Goal: Communication & Community: Answer question/provide support

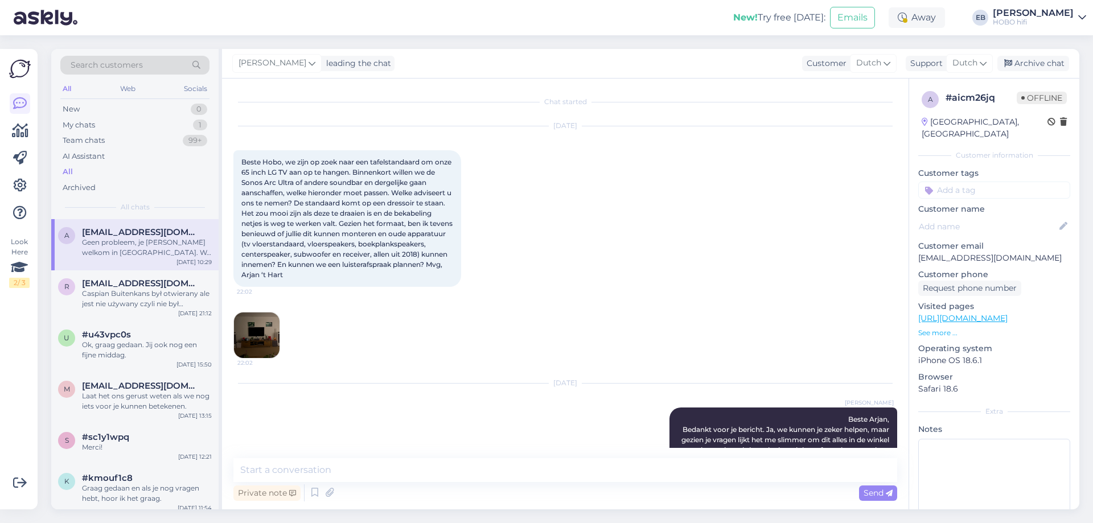
scroll to position [392, 0]
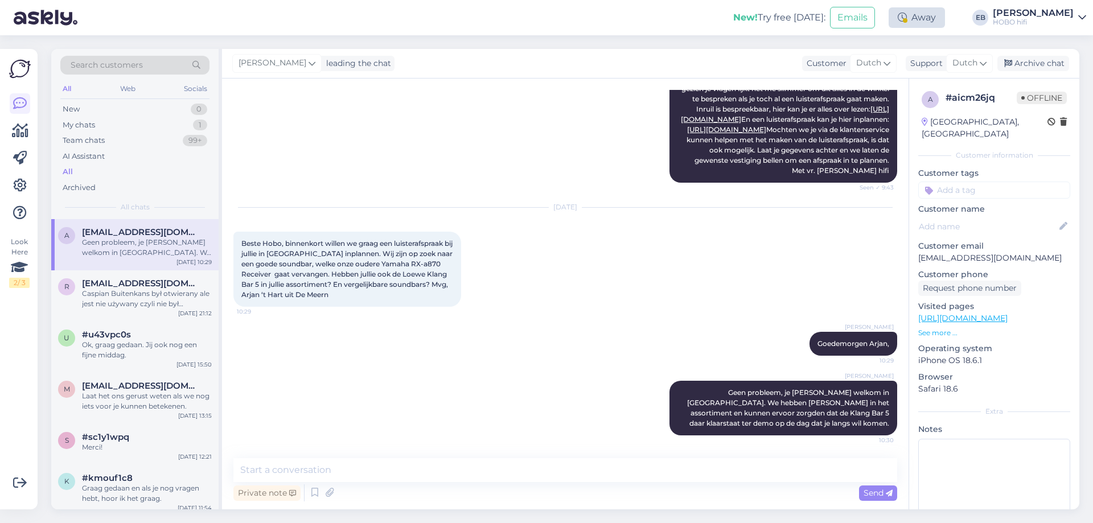
drag, startPoint x: 962, startPoint y: 16, endPoint x: 954, endPoint y: 18, distance: 8.7
click at [959, 17] on div "New! Try free [DATE]: Emails Away Take timed break 15 mins 30 mins 1 hour 1.5 h…" at bounding box center [546, 17] width 1093 height 35
click at [945, 20] on div "Away" at bounding box center [917, 17] width 56 height 20
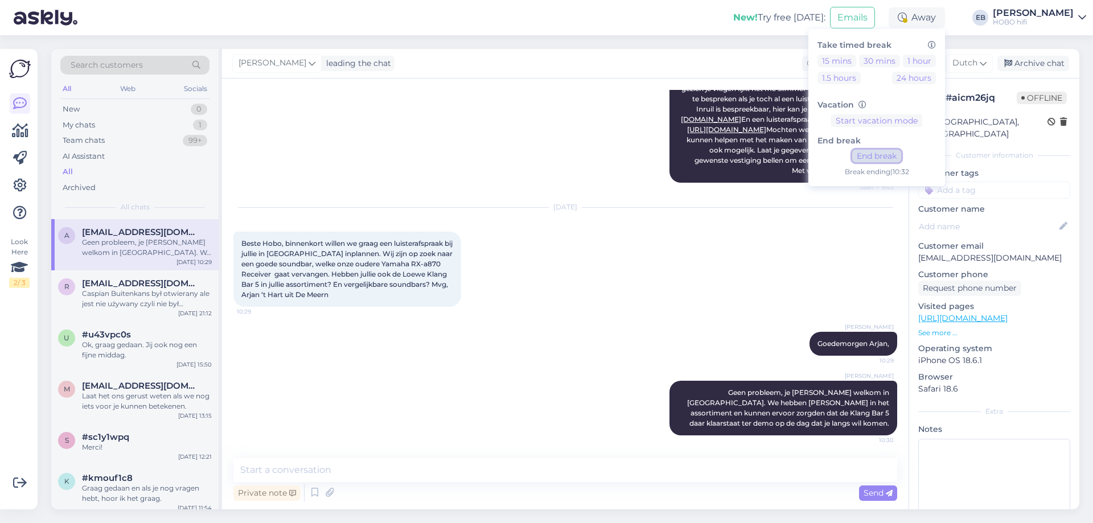
click at [889, 161] on button "End break" at bounding box center [876, 156] width 49 height 13
drag, startPoint x: 438, startPoint y: 118, endPoint x: 425, endPoint y: 71, distance: 48.6
click at [437, 116] on div "[DATE] [PERSON_NAME] Beste Arjan, Bedankt voor je bericht. Ja, we kunnen je zek…" at bounding box center [565, 107] width 664 height 175
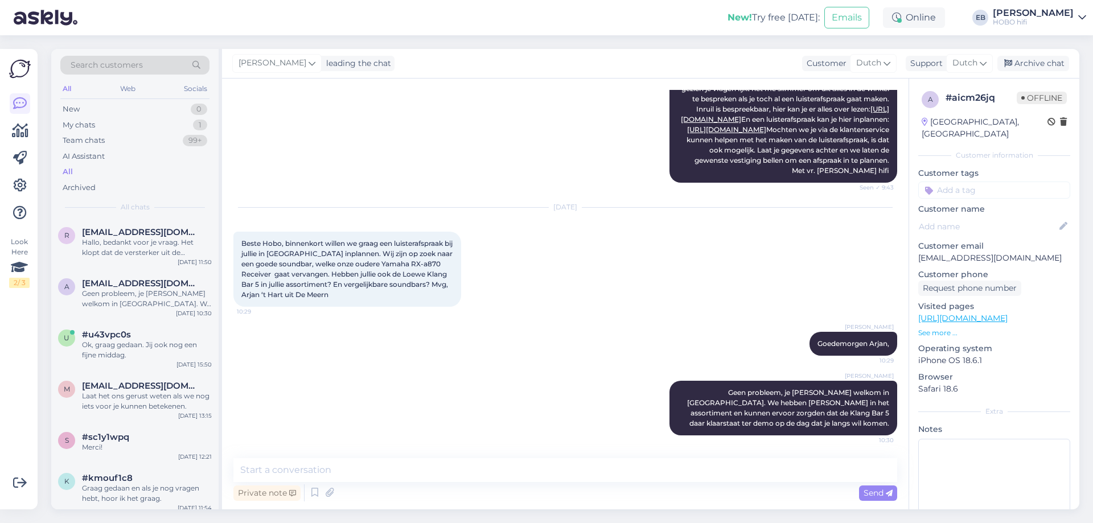
click at [459, 314] on div "[DATE] Beste Hobo, binnenkort willen we graag een luisterafspraak bij jullie in…" at bounding box center [565, 257] width 664 height 124
click at [930, 19] on div "Online" at bounding box center [914, 17] width 62 height 20
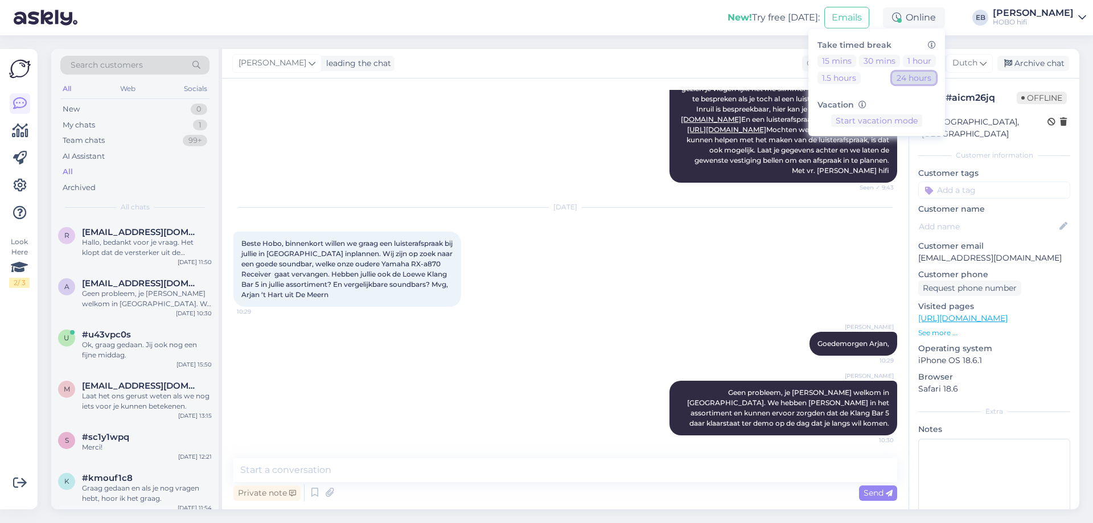
click at [927, 80] on button "24 hours" at bounding box center [914, 78] width 44 height 13
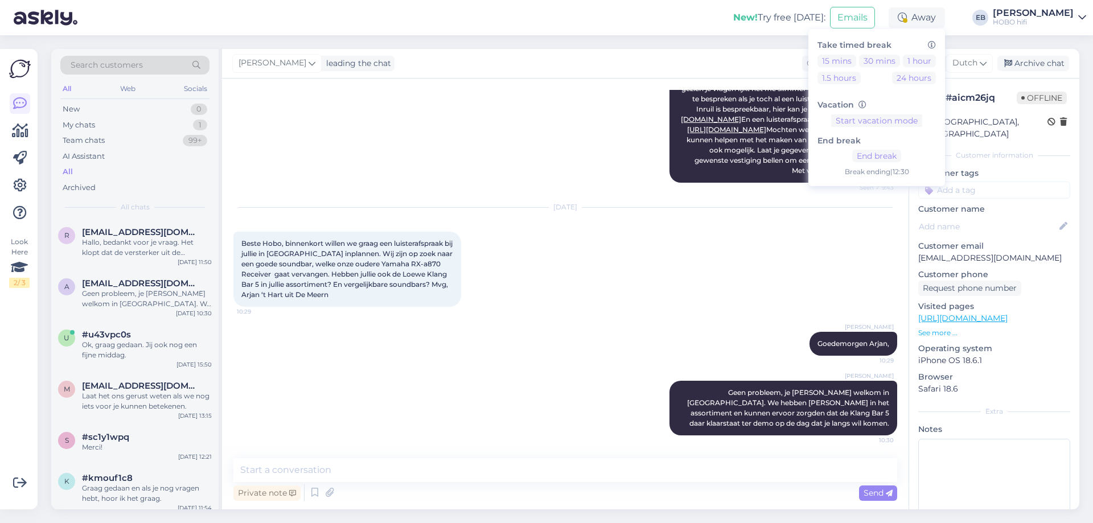
click at [562, 116] on div "[DATE] [PERSON_NAME] Beste Arjan, Bedankt voor je bericht. Ja, we kunnen je zek…" at bounding box center [565, 107] width 664 height 175
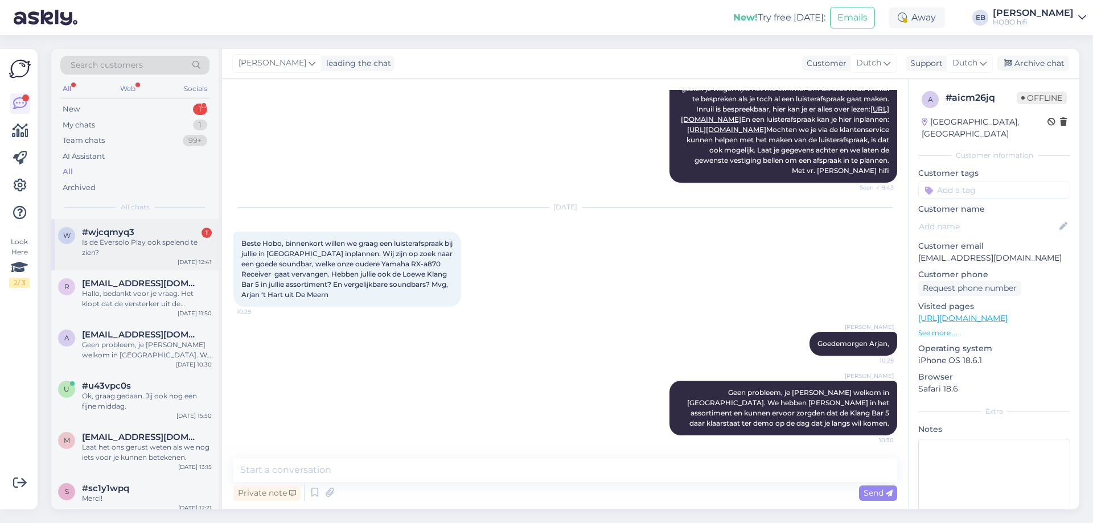
click at [157, 237] on div "Is de Eversolo Play ook spelend te zien?" at bounding box center [147, 247] width 130 height 20
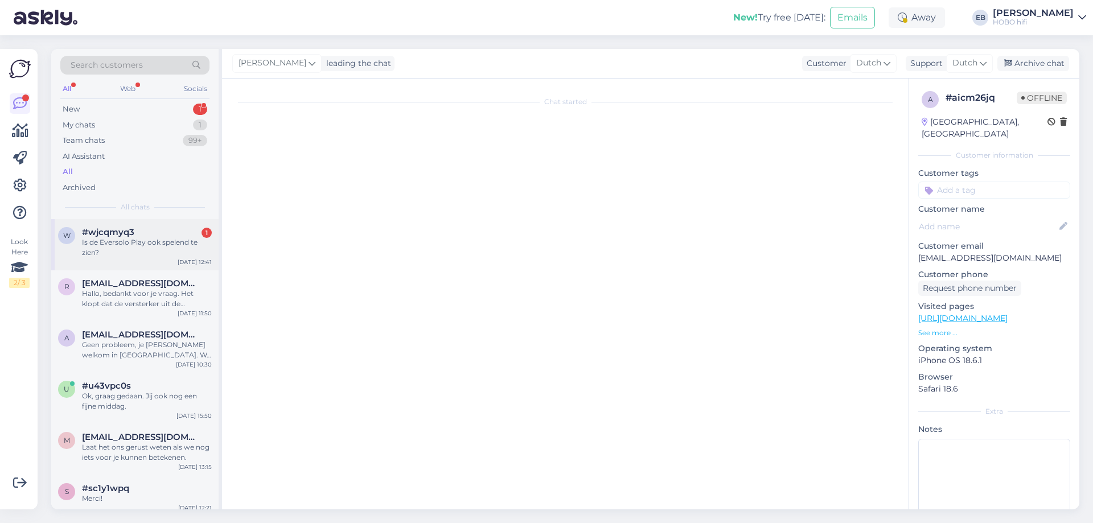
scroll to position [0, 0]
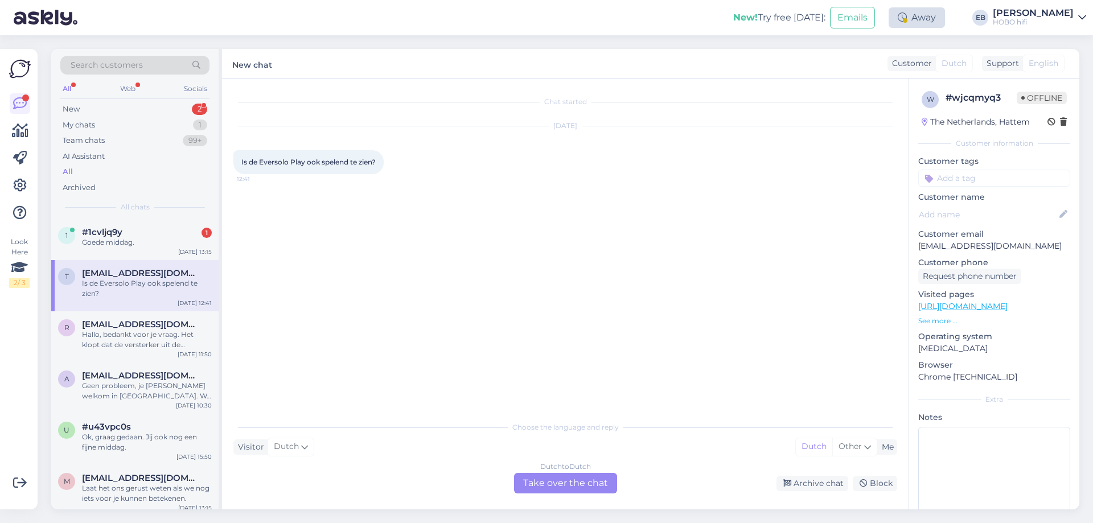
click at [935, 11] on div "Away" at bounding box center [917, 17] width 56 height 20
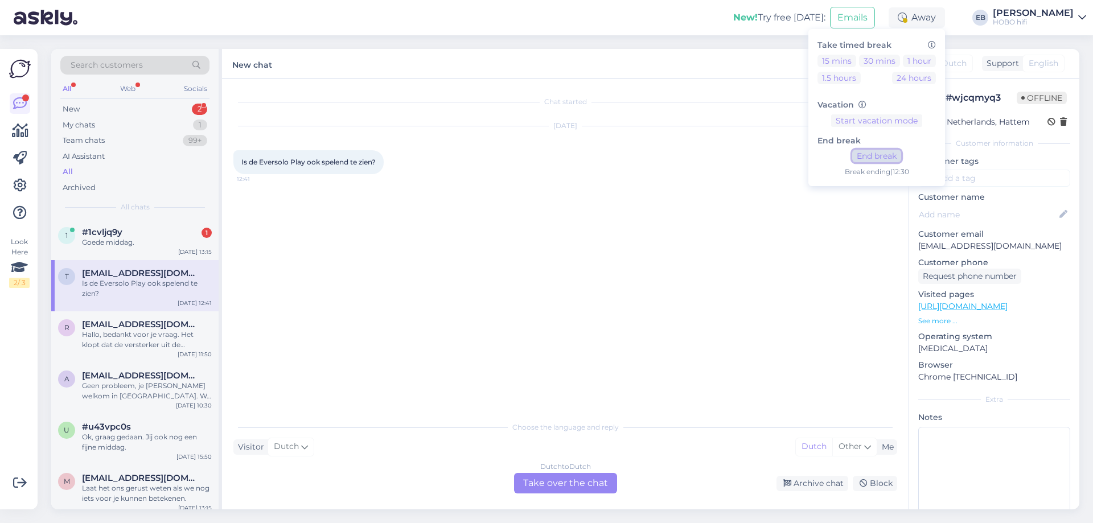
click at [898, 159] on button "End break" at bounding box center [876, 156] width 49 height 13
click at [187, 241] on div "Goede middag." at bounding box center [147, 242] width 130 height 10
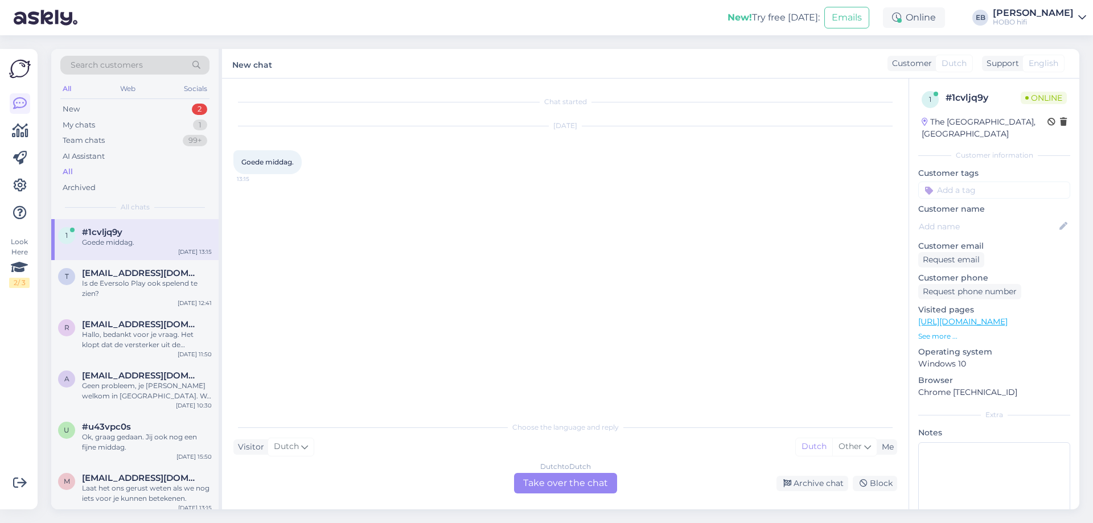
click at [565, 486] on div "Dutch to Dutch Take over the chat" at bounding box center [565, 483] width 103 height 20
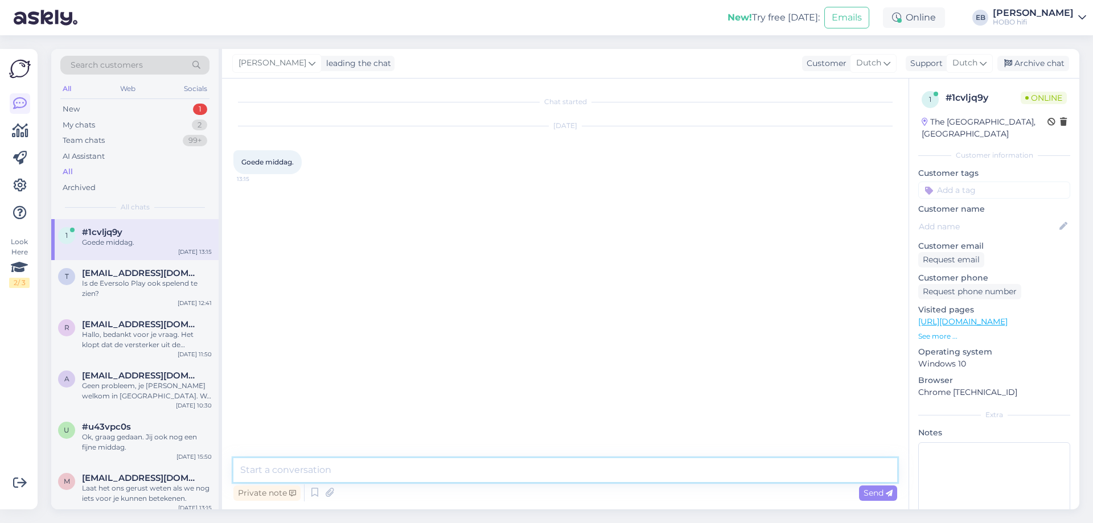
click at [466, 477] on textarea at bounding box center [565, 470] width 664 height 24
type textarea "Goedemiddag,"
click at [308, 498] on icon at bounding box center [315, 492] width 14 height 17
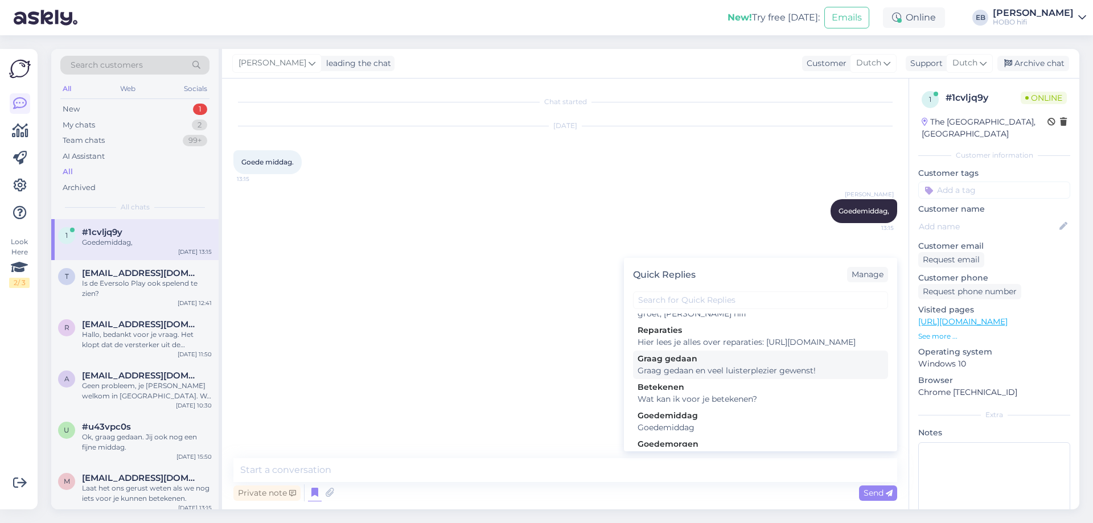
scroll to position [57, 0]
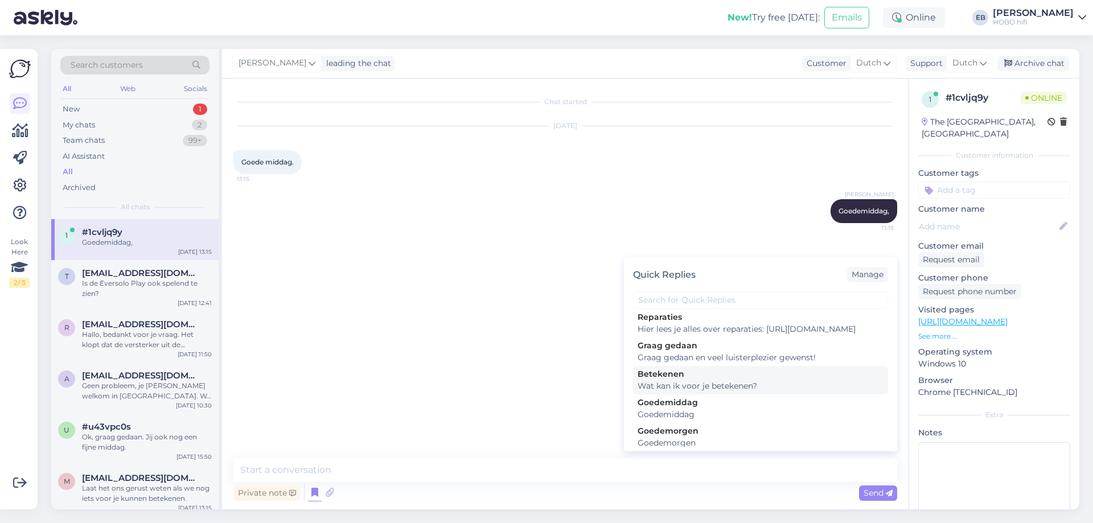
click at [775, 392] on div "Wat kan ik voor je betekenen?" at bounding box center [761, 386] width 246 height 12
type textarea "Wat kan ik voor je betekenen?"
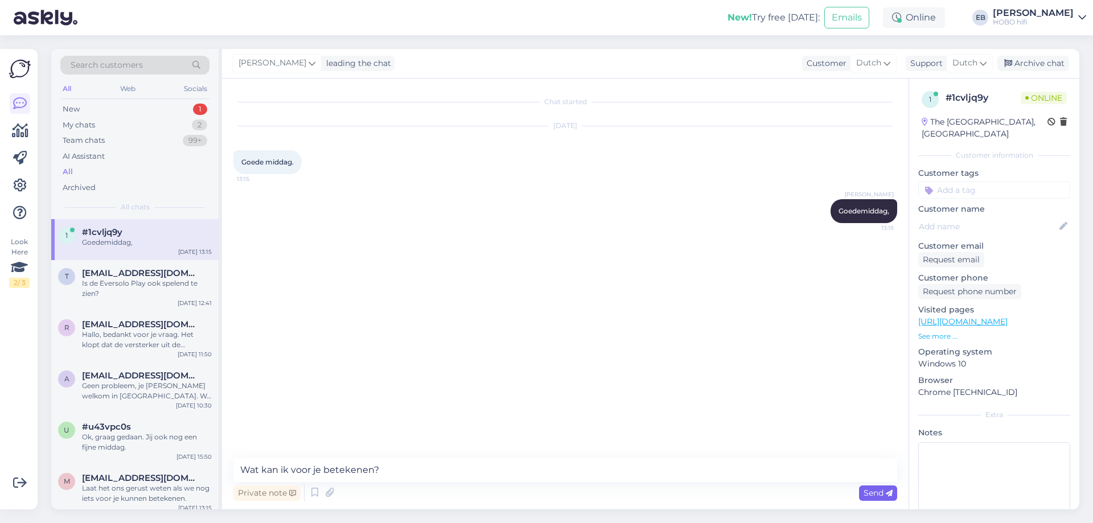
click at [886, 495] on icon at bounding box center [889, 493] width 7 height 7
click at [93, 126] on div "My chats" at bounding box center [79, 125] width 32 height 11
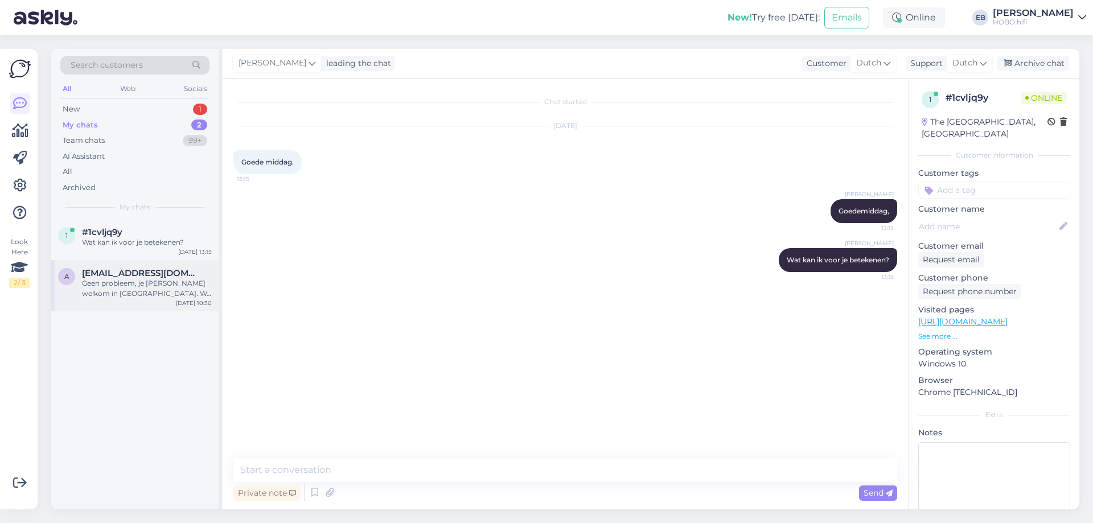
click at [132, 274] on span "[EMAIL_ADDRESS][DOMAIN_NAME]" at bounding box center [141, 273] width 118 height 10
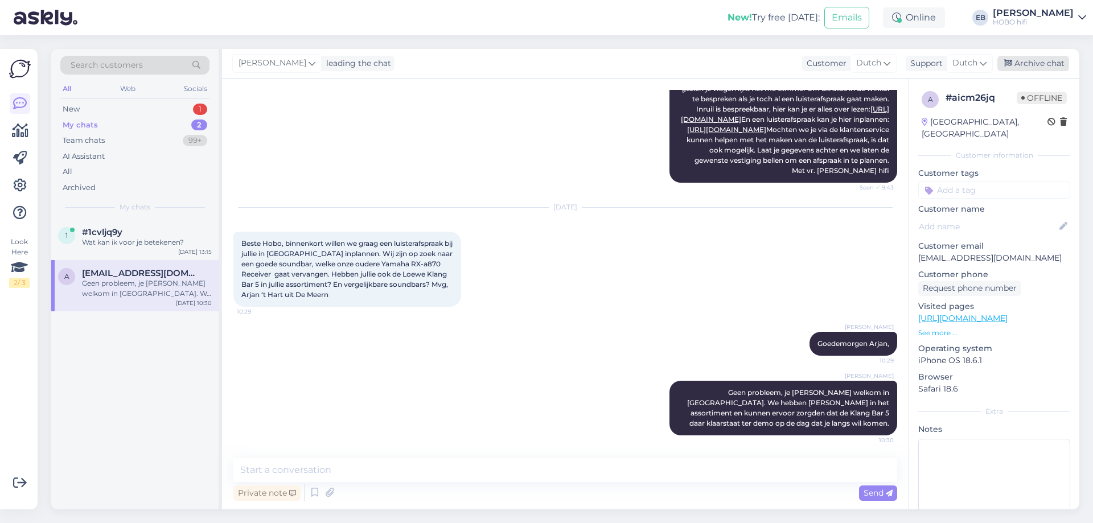
click at [1041, 65] on div "Archive chat" at bounding box center [1033, 63] width 72 height 15
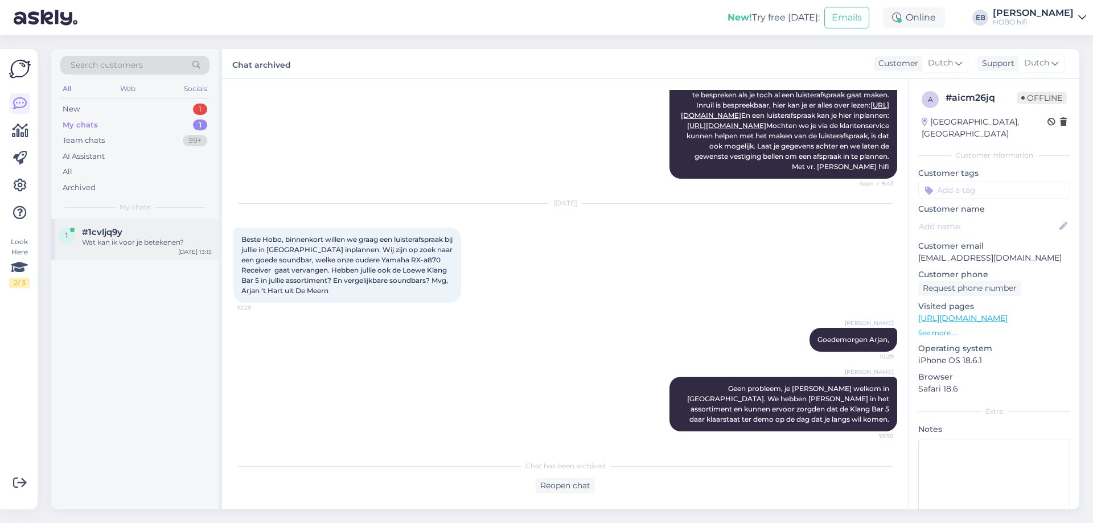
click at [137, 247] on div "Wat kan ik voor je betekenen?" at bounding box center [147, 242] width 130 height 10
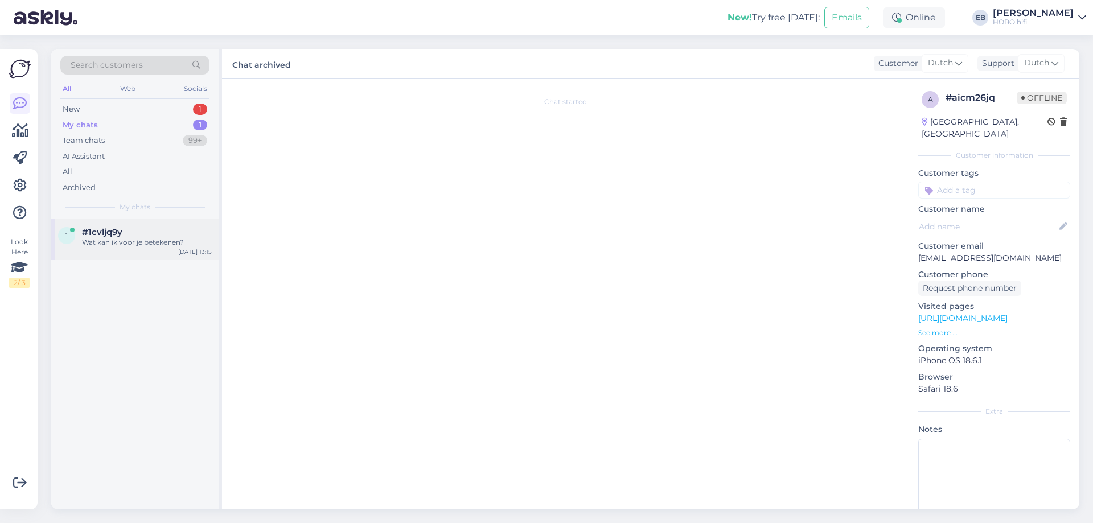
scroll to position [0, 0]
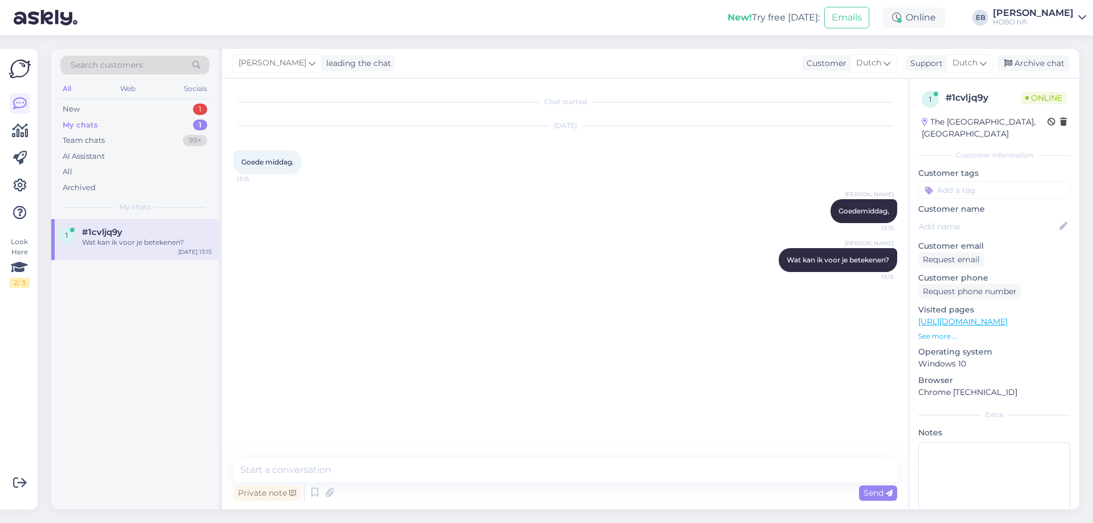
click at [440, 342] on div "Chat started [DATE] Goede middag. 13:15 [PERSON_NAME], 13:15 [PERSON_NAME] Wat …" at bounding box center [570, 269] width 674 height 358
click at [110, 176] on div "All" at bounding box center [134, 172] width 149 height 16
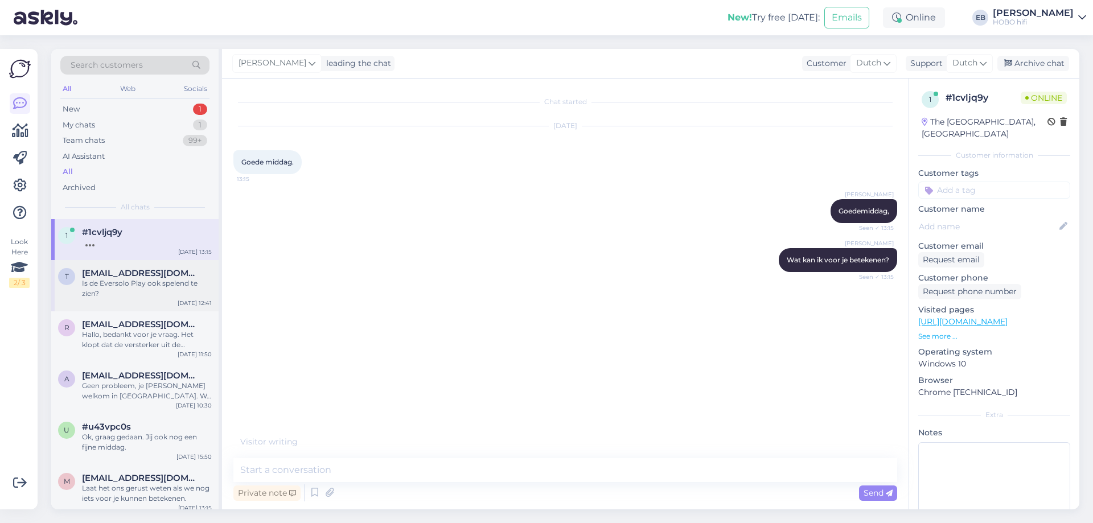
click at [162, 283] on div "Is de Eversolo Play ook spelend te zien?" at bounding box center [147, 288] width 130 height 20
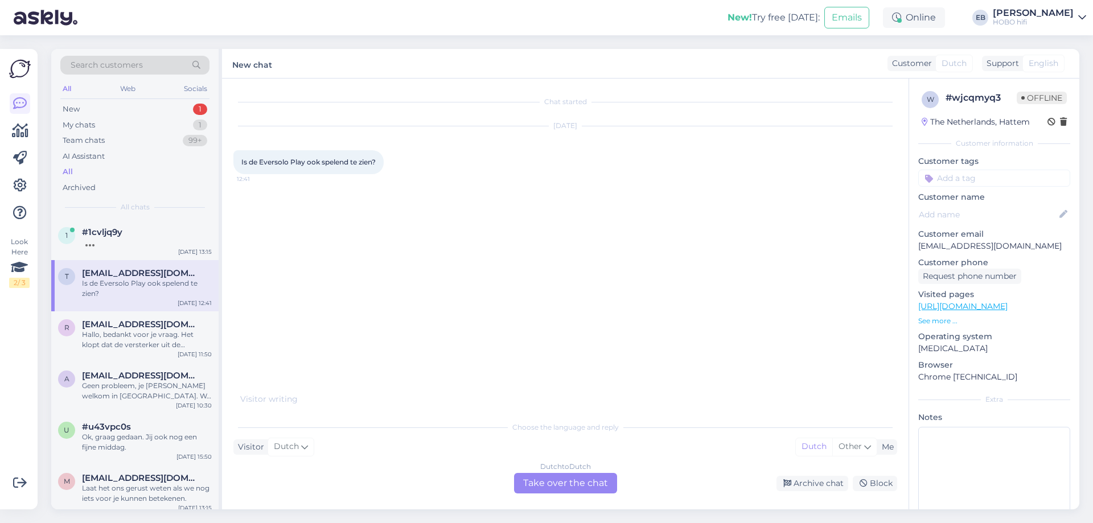
click at [578, 482] on div "Dutch to Dutch Take over the chat" at bounding box center [565, 483] width 103 height 20
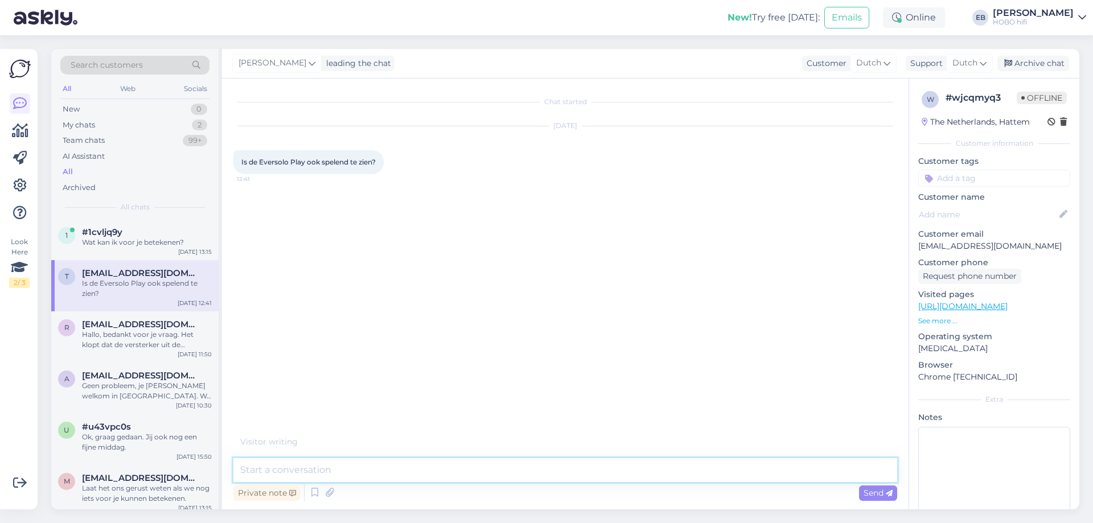
click at [445, 477] on textarea at bounding box center [565, 470] width 664 height 24
type textarea "Goedemiddag,"
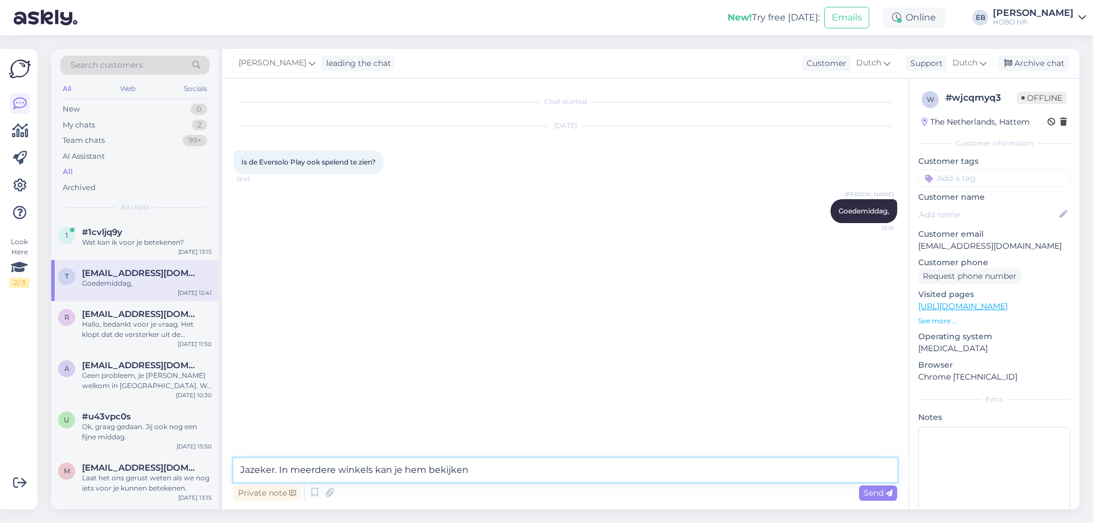
type textarea "Jazeker. In meerdere winkels kan je hem bekijken."
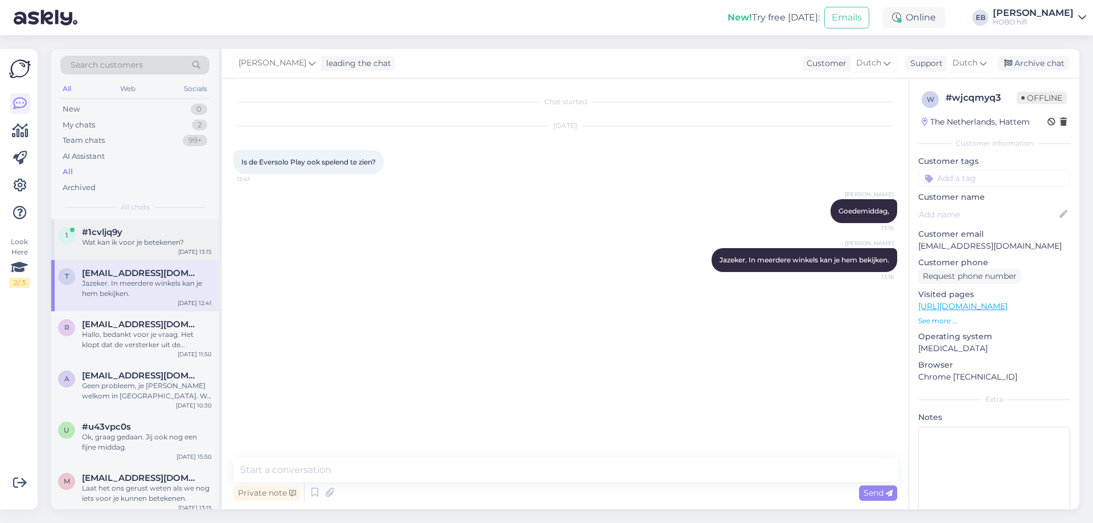
click at [163, 244] on div "Wat kan ik voor je betekenen?" at bounding box center [147, 242] width 130 height 10
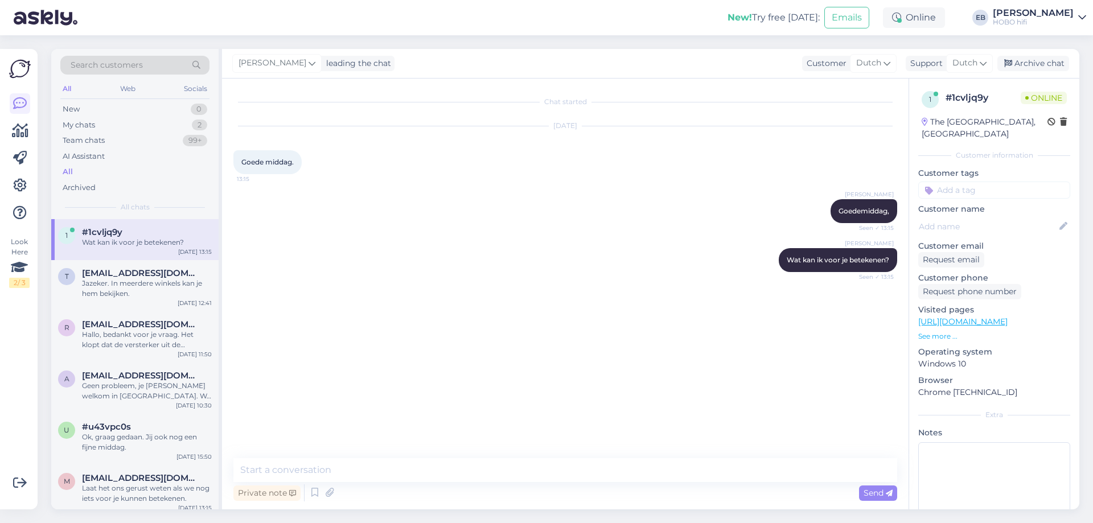
click at [395, 322] on div "Chat started [DATE] Goede middag. 13:15 [PERSON_NAME], Seen ✓ 13:15 [PERSON_NAM…" at bounding box center [570, 269] width 674 height 358
click at [935, 321] on link "[URL][DOMAIN_NAME]" at bounding box center [962, 322] width 89 height 10
click at [934, 335] on p "See more ..." at bounding box center [994, 336] width 152 height 10
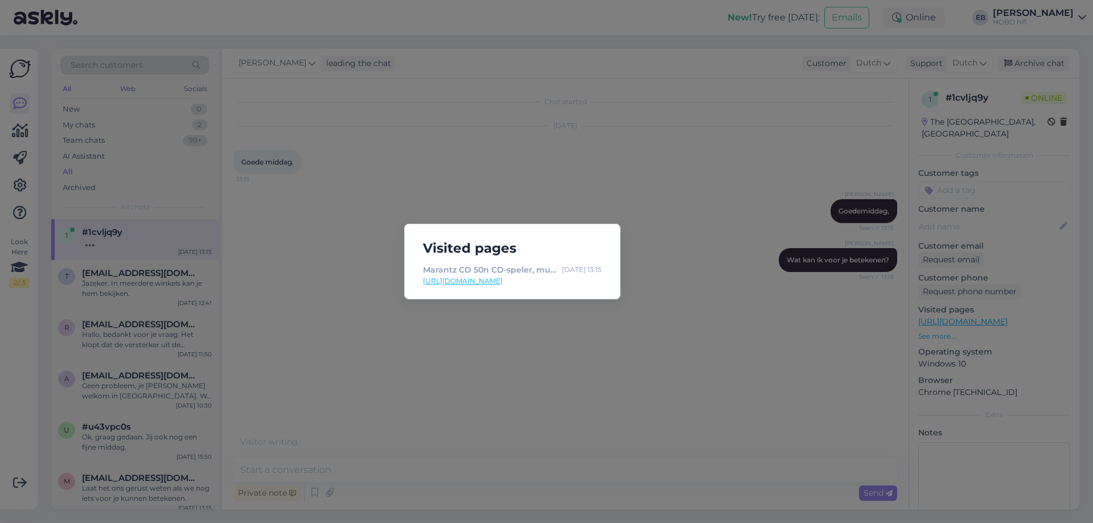
click at [625, 408] on div "Visited pages Marantz CD 50n CD-speler, muziekstreamer zilvergoud [DATE] 13:15 …" at bounding box center [546, 261] width 1093 height 523
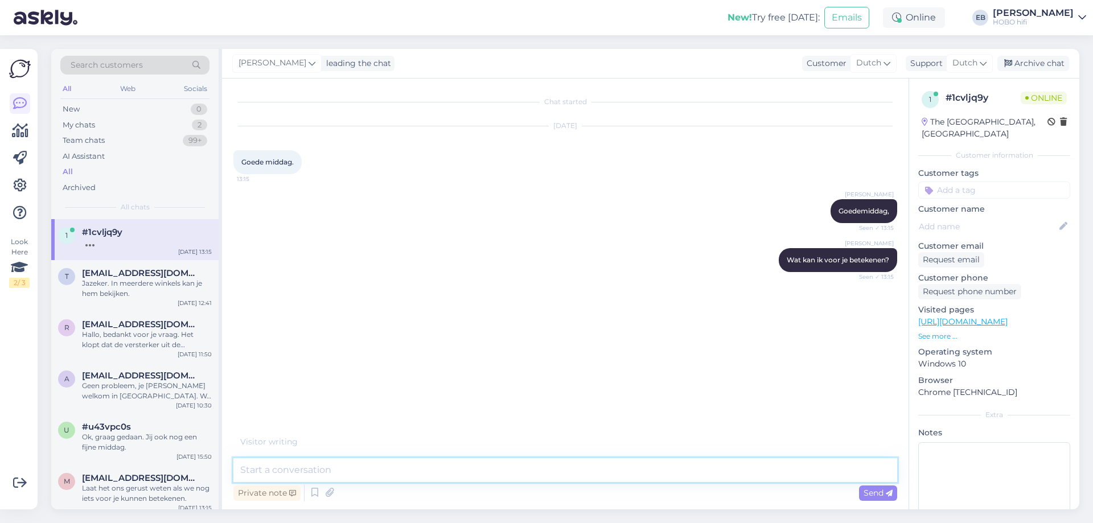
click at [298, 473] on textarea at bounding box center [565, 470] width 664 height 24
click at [106, 285] on div "Jazeker. In meerdere winkels kan je hem bekijken." at bounding box center [147, 288] width 130 height 20
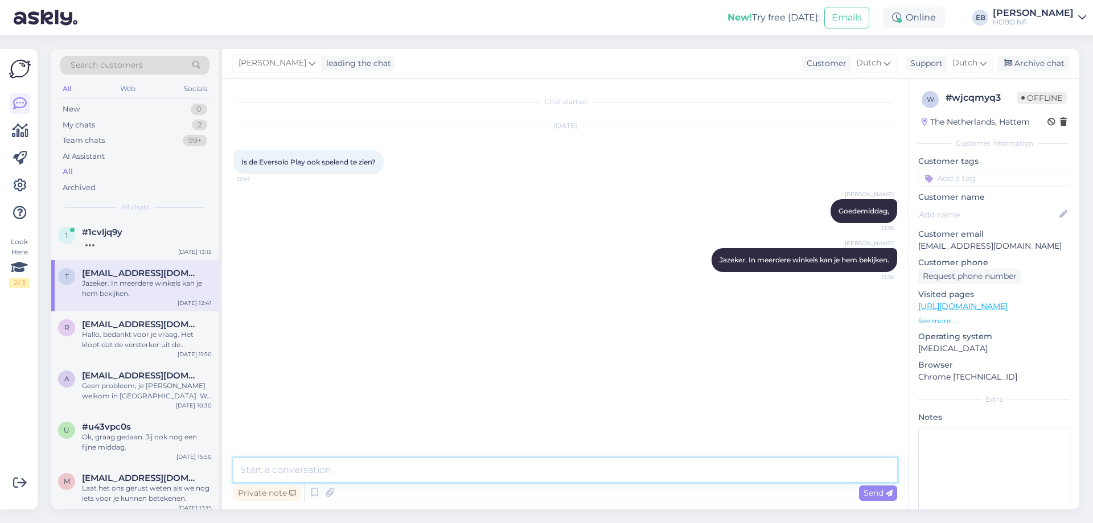
click at [392, 474] on textarea at bounding box center [565, 470] width 664 height 24
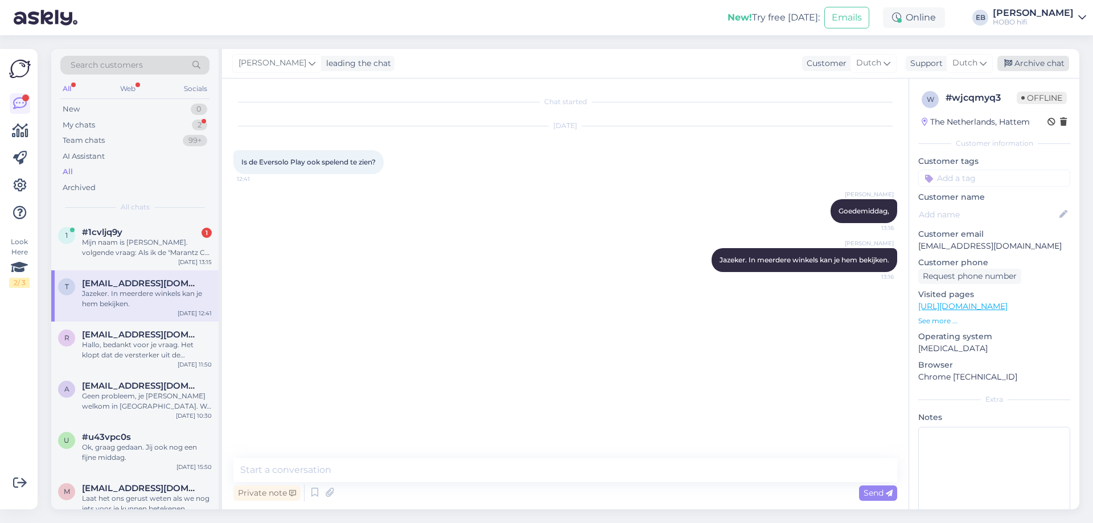
click at [1042, 65] on div "Archive chat" at bounding box center [1033, 63] width 72 height 15
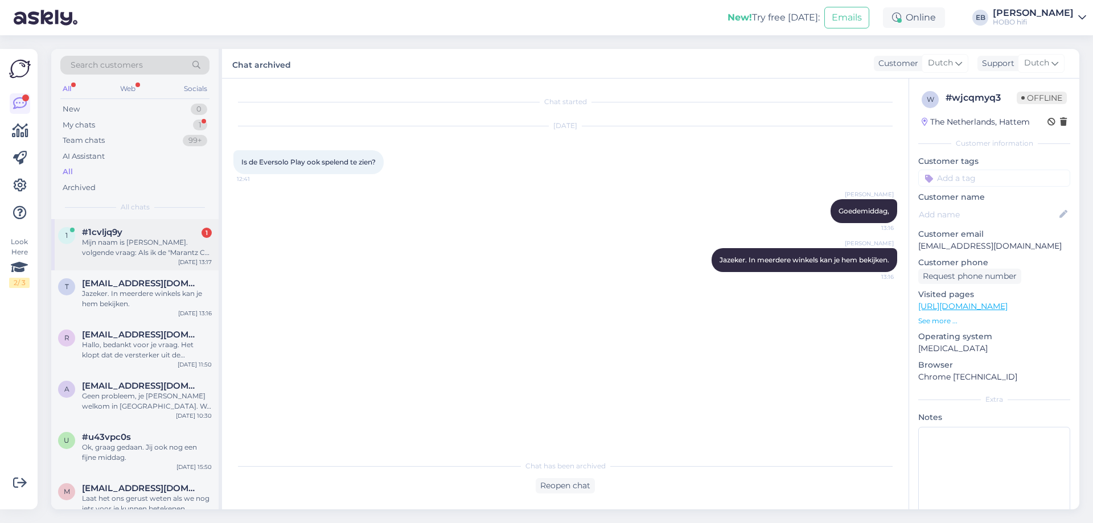
click at [170, 241] on div "Mijn naam is [PERSON_NAME]. volgende vraag: Als ik de "Marantz CD 50n" zou neme…" at bounding box center [147, 247] width 130 height 20
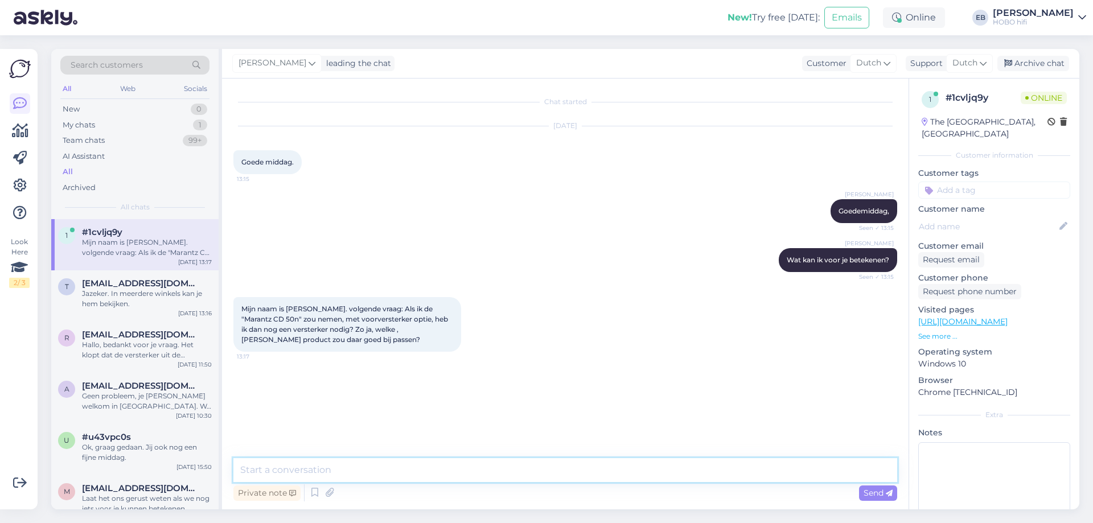
click at [399, 474] on textarea at bounding box center [565, 470] width 664 height 24
type textarea "G"
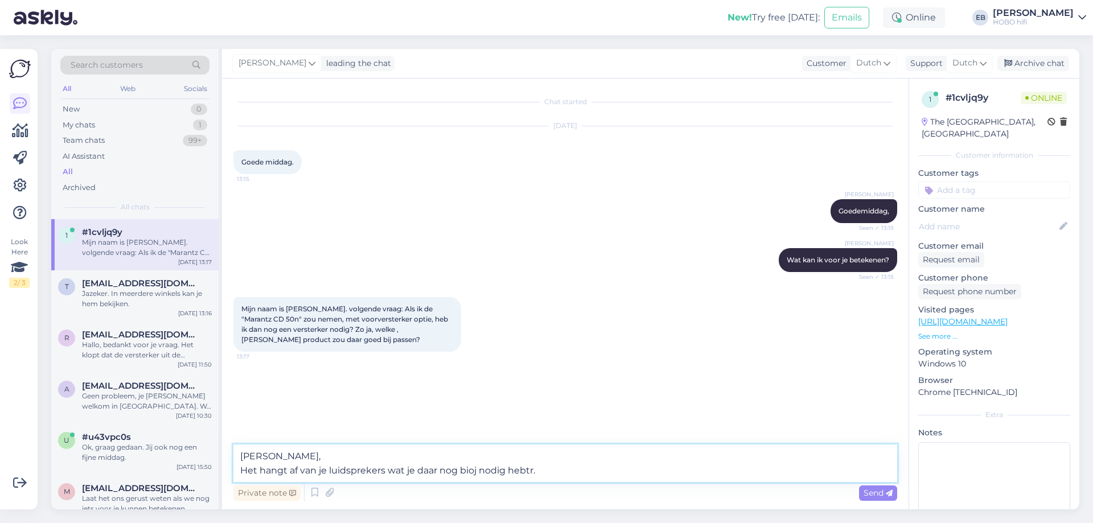
click at [531, 471] on textarea "[PERSON_NAME], Het hangt af van je luidsprekers wat je daar nog bioj nodig hebt…" at bounding box center [565, 464] width 664 height 38
click at [473, 473] on textarea "[PERSON_NAME], Het hangt af van je luidsprekers wat je daar nog bioj nodig hebt." at bounding box center [565, 464] width 664 height 38
click at [556, 471] on textarea "[PERSON_NAME], Het hangt af van je luidsprekers wat je daar nog bij nodig hebt." at bounding box center [565, 464] width 664 height 38
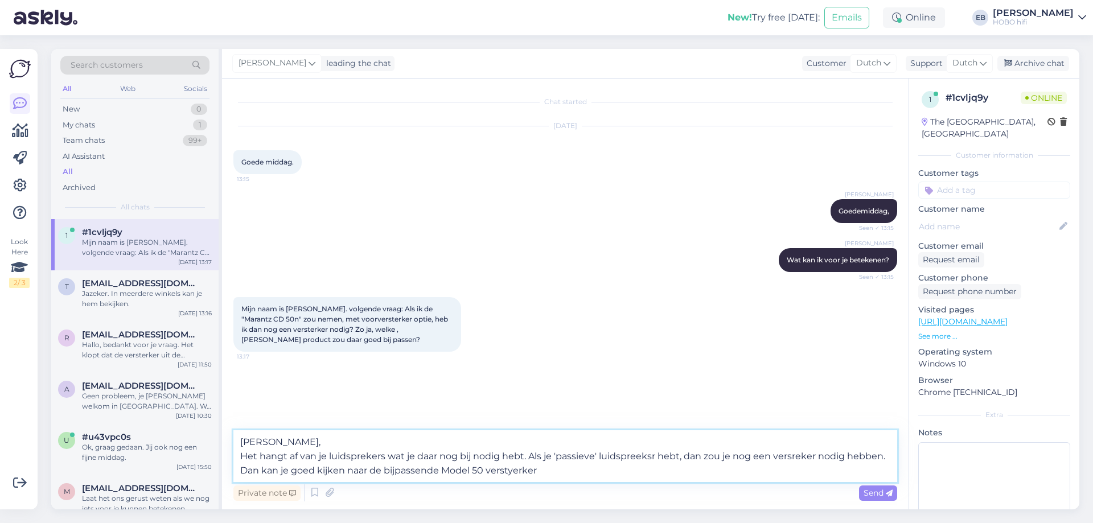
type textarea "[PERSON_NAME], Het hangt af van je luidsprekers wat je daar nog bij nodig hebt.…"
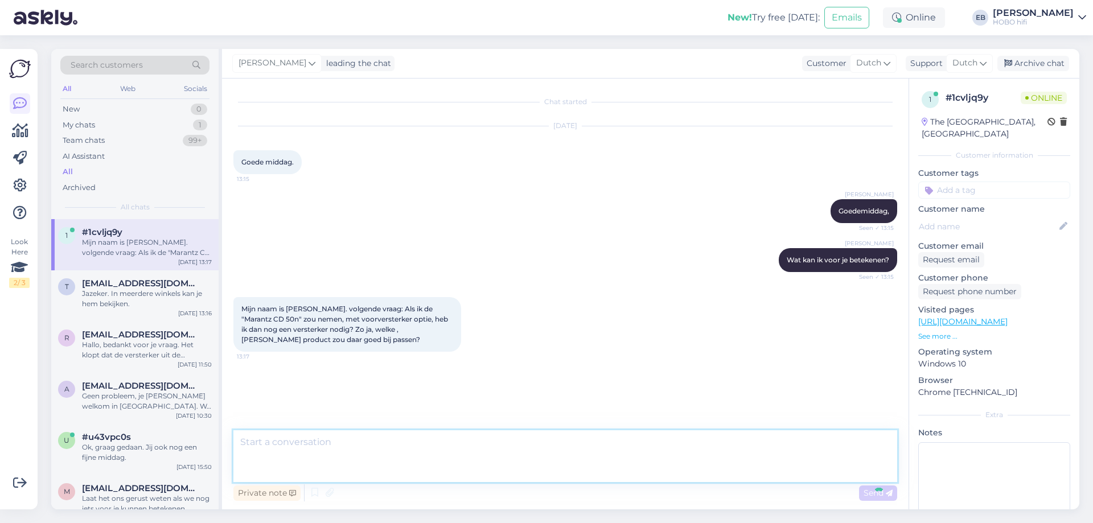
scroll to position [6, 0]
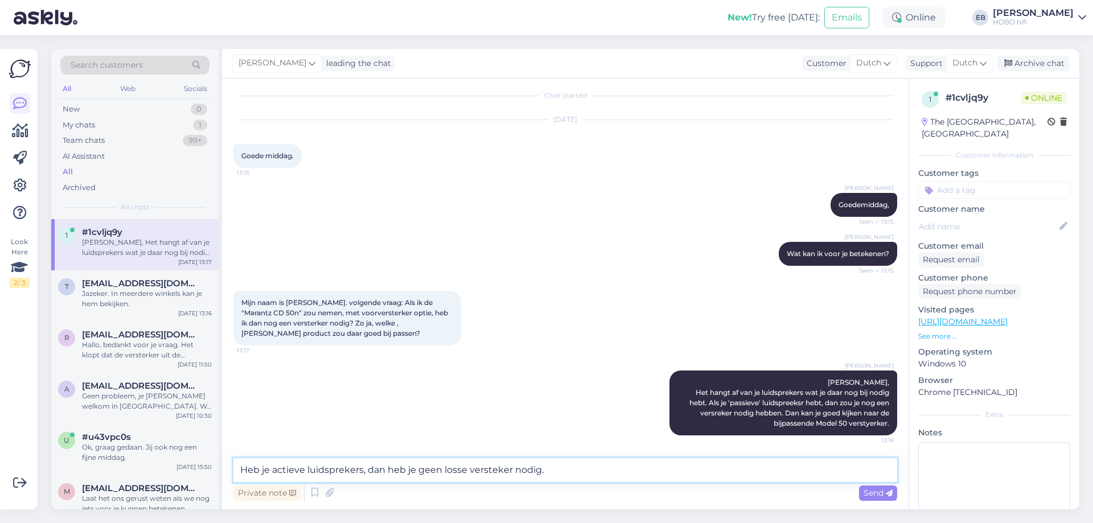
type textarea "Heb je actieve luidsprekers, dan heb je geen losse versterker nodig."
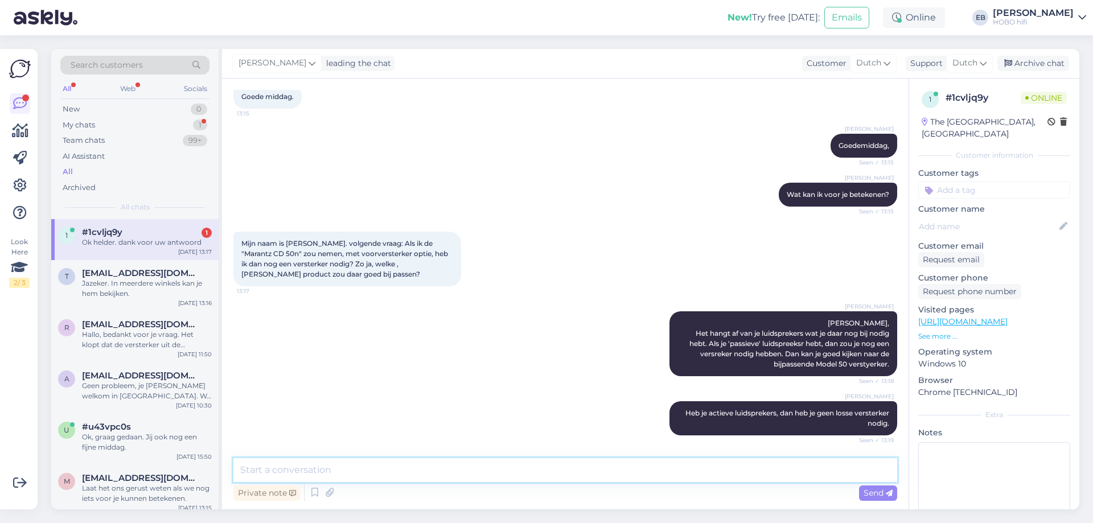
scroll to position [114, 0]
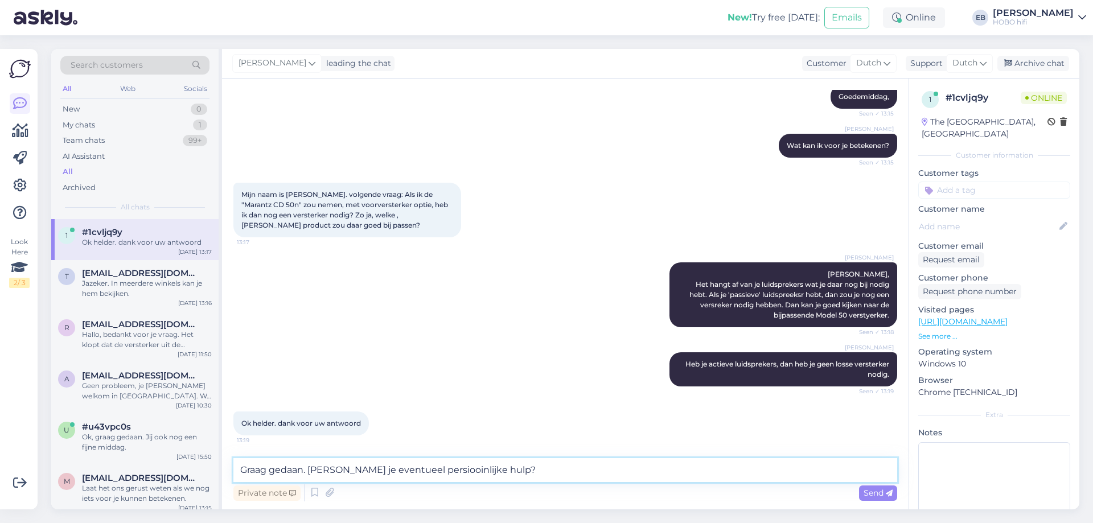
click at [420, 474] on textarea "Graag gedaan. [PERSON_NAME] je eventueel persiooinlijke hulp?" at bounding box center [565, 470] width 664 height 24
type textarea "Graag gedaan. [PERSON_NAME] je eventueel persoonlijke hulp? Laat gerust je tele…"
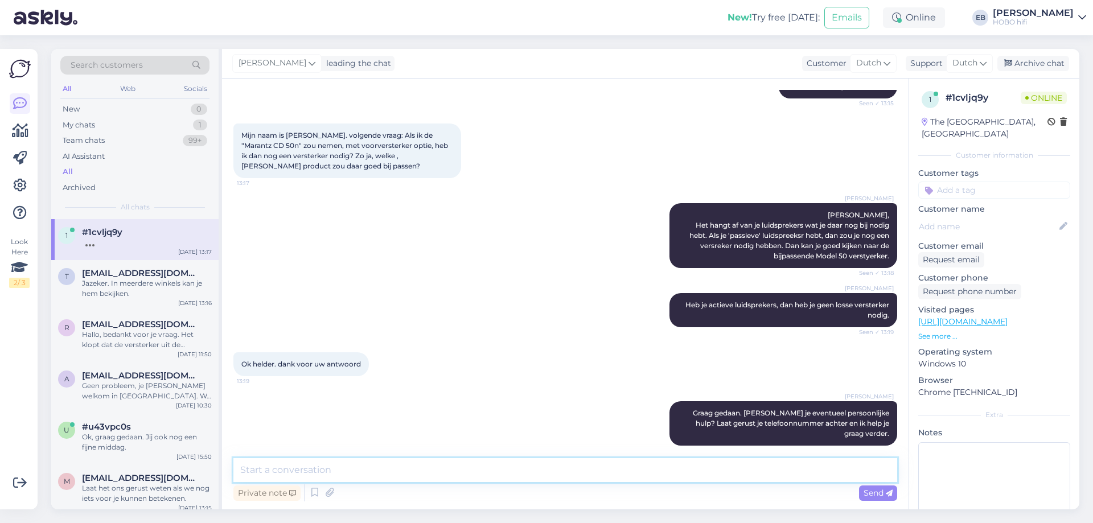
scroll to position [233, 0]
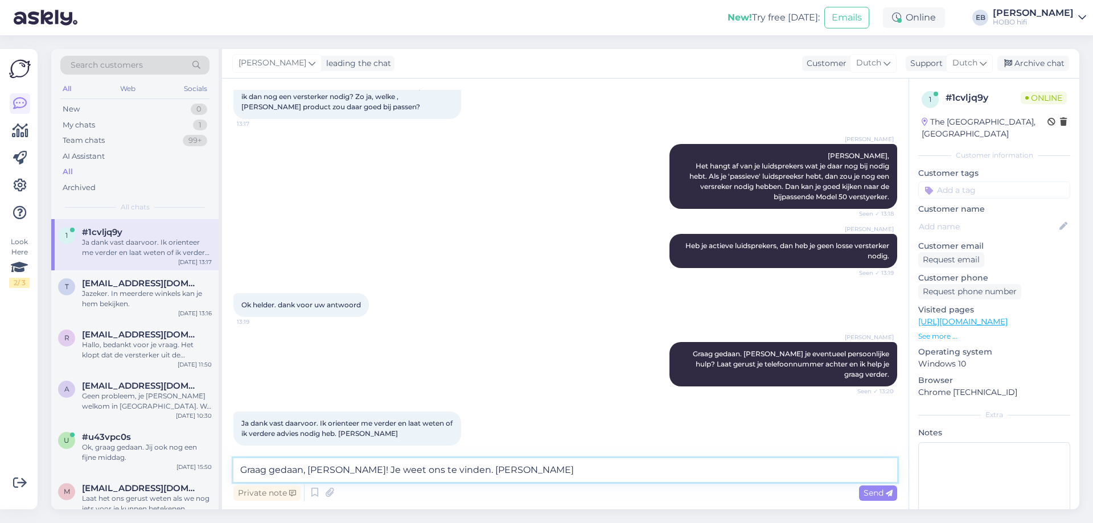
type textarea "Graag gedaan, [PERSON_NAME]! Je weet ons te vinden. [PERSON_NAME]"
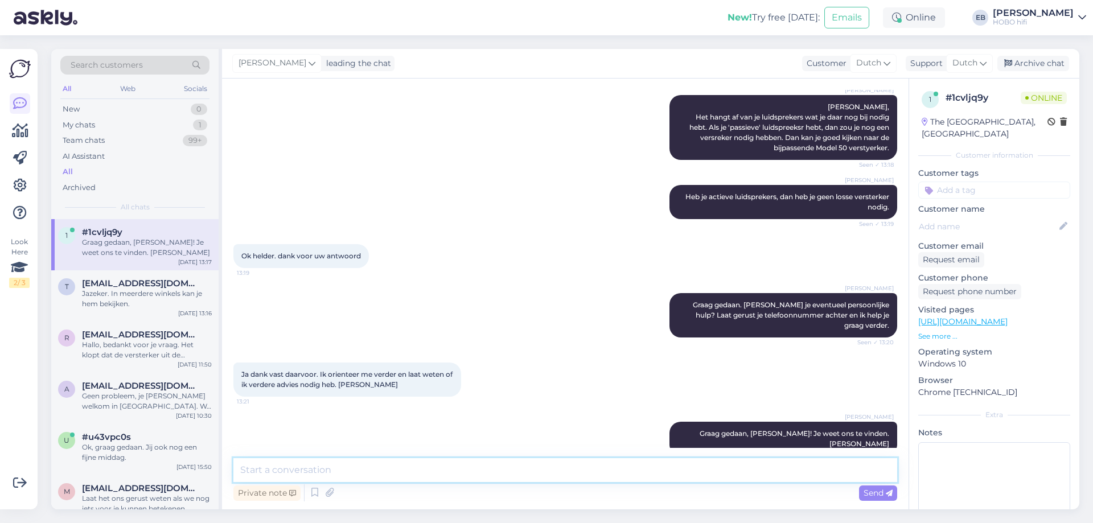
click at [332, 467] on textarea at bounding box center [565, 470] width 664 height 24
click at [1047, 63] on div "Archive chat" at bounding box center [1033, 63] width 72 height 15
